Goal: Use online tool/utility: Utilize a website feature to perform a specific function

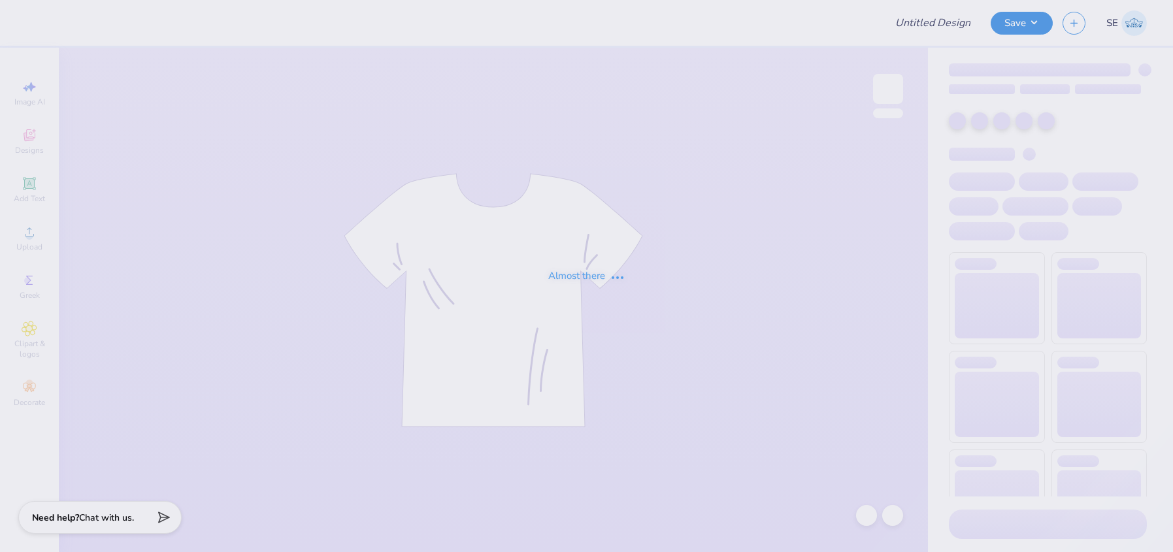
type input "ads 1"
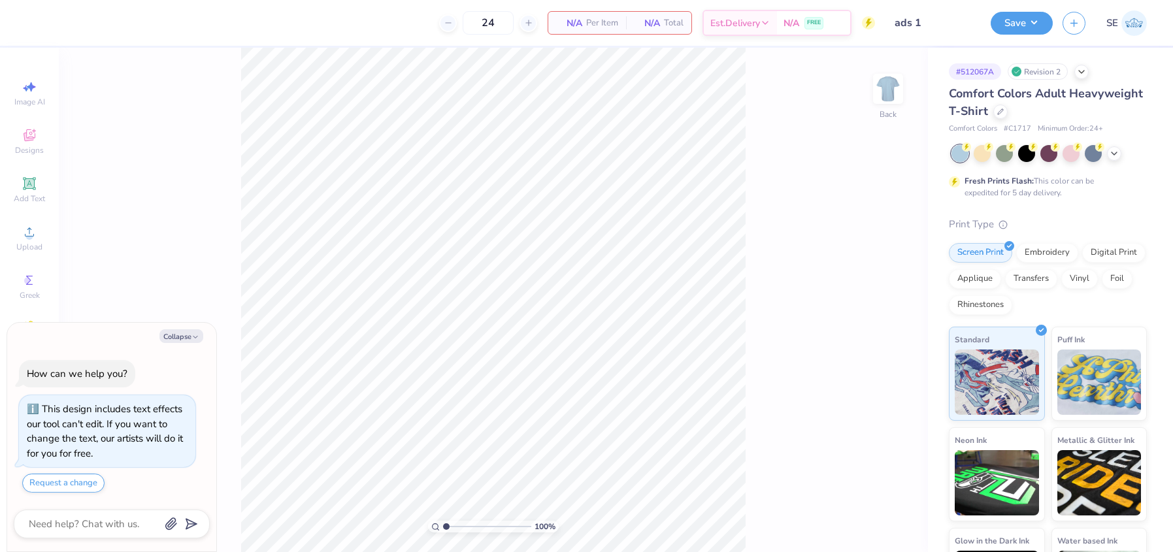
type textarea "x"
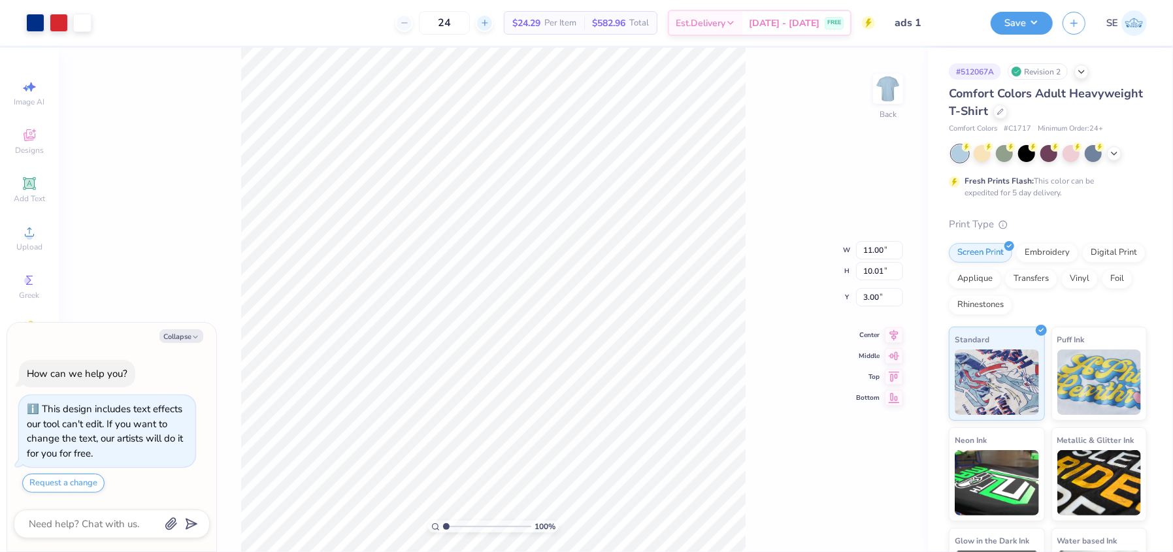
type textarea "x"
type input "5.33"
type input "5.85"
type input "6.14"
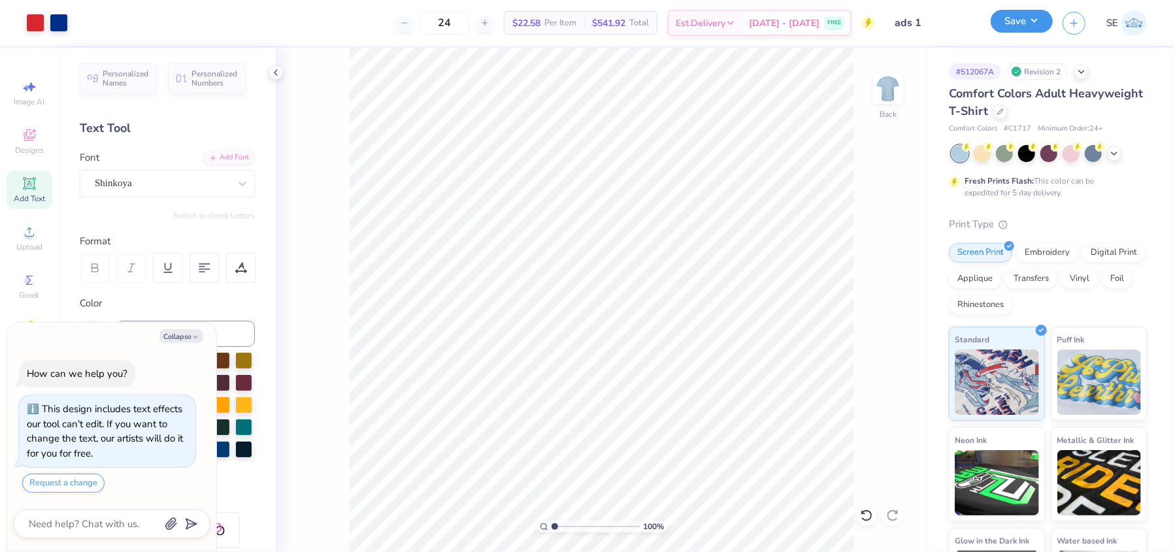
click at [1016, 23] on button "Save" at bounding box center [1022, 21] width 62 height 23
type textarea "x"
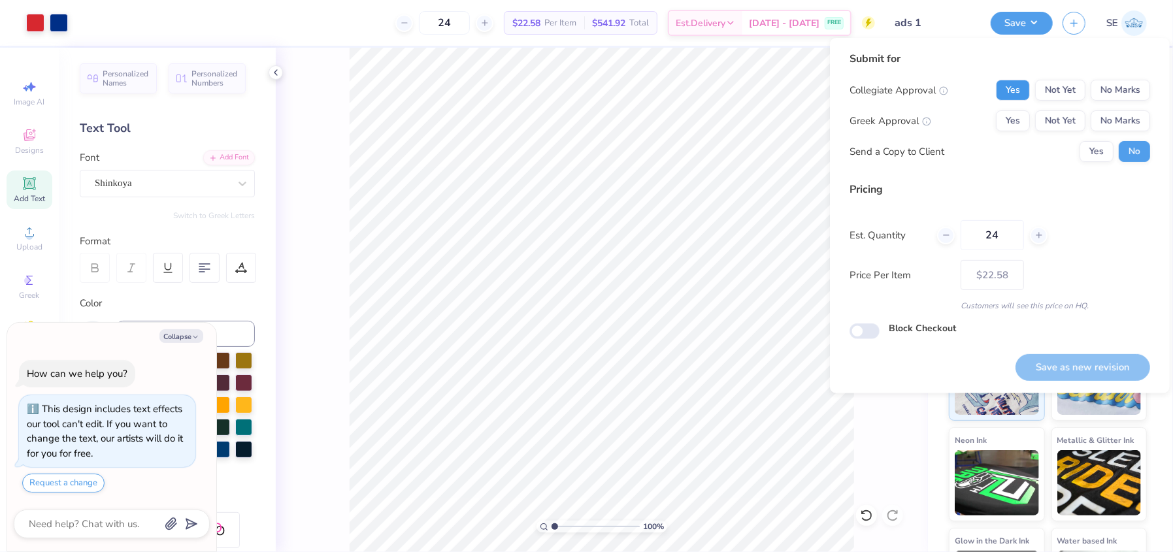
click at [1016, 84] on button "Yes" at bounding box center [1013, 90] width 34 height 21
click at [1129, 118] on button "No Marks" at bounding box center [1120, 120] width 59 height 21
click at [1064, 360] on button "Save as new revision" at bounding box center [1083, 367] width 135 height 27
type input "$22.58"
type textarea "x"
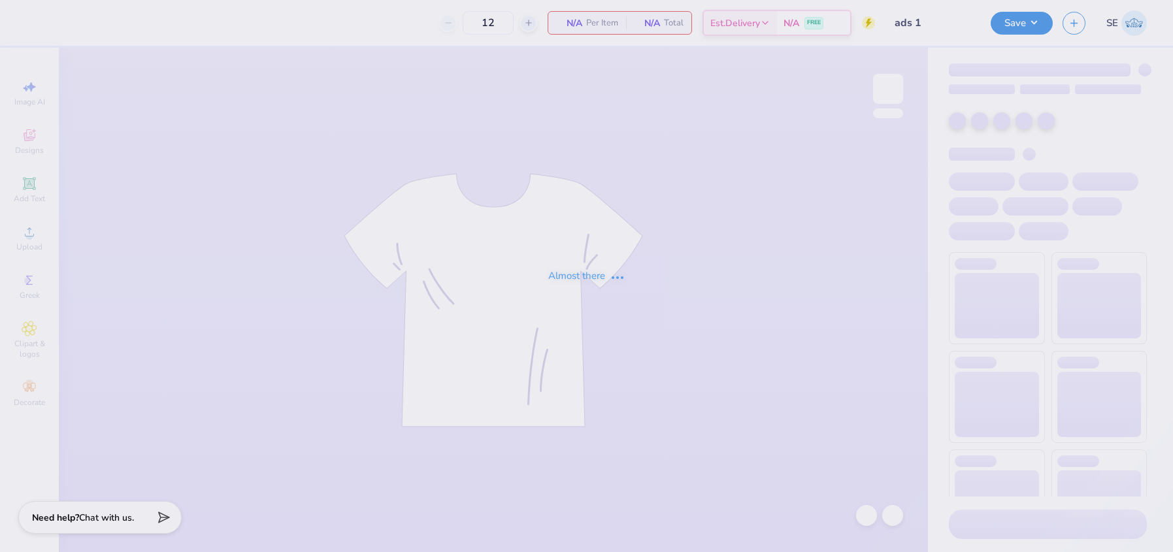
type input "24"
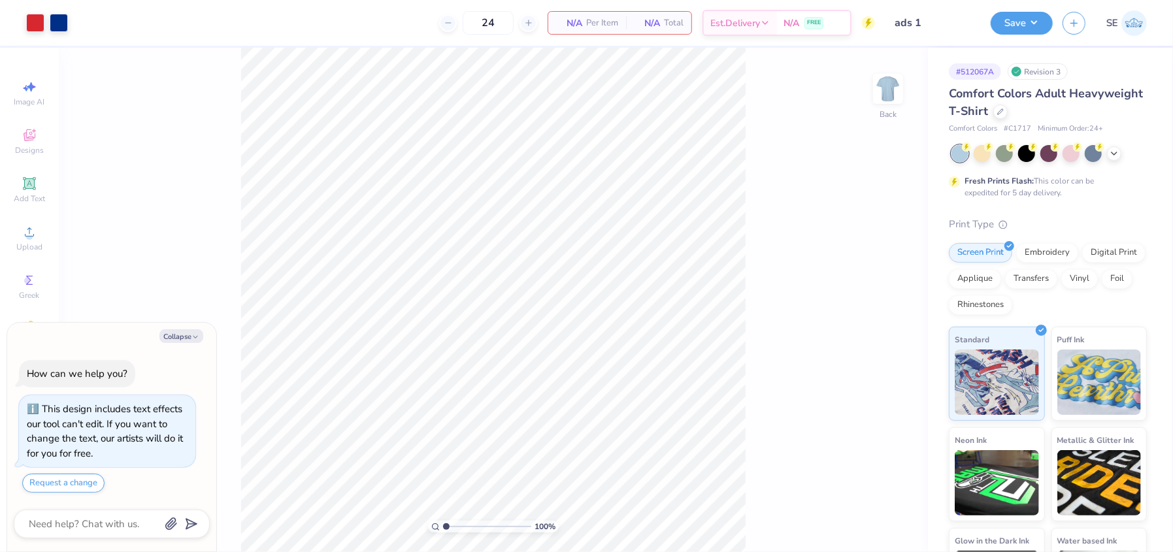
type textarea "x"
